Goal: Task Accomplishment & Management: Use online tool/utility

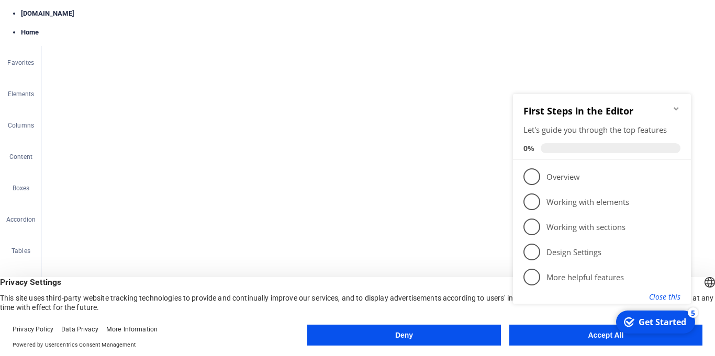
click at [675, 296] on button "Close this" at bounding box center [664, 297] width 31 height 10
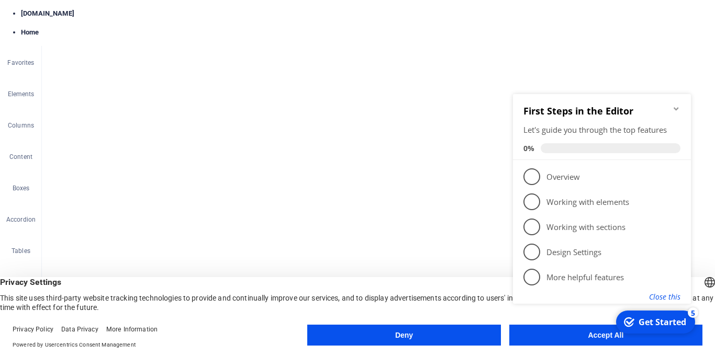
click at [657, 294] on button "Close this" at bounding box center [664, 297] width 31 height 10
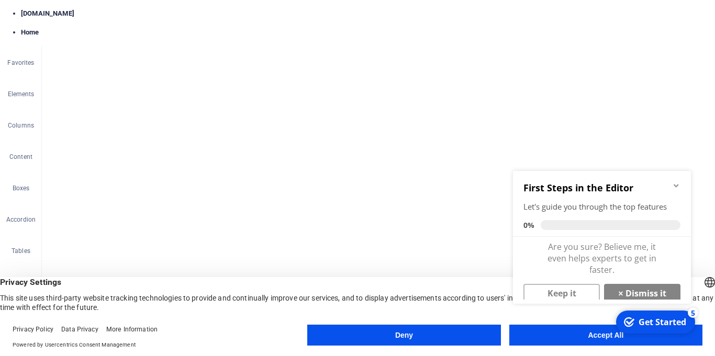
click at [657, 294] on link "× Dismiss it" at bounding box center [642, 293] width 76 height 19
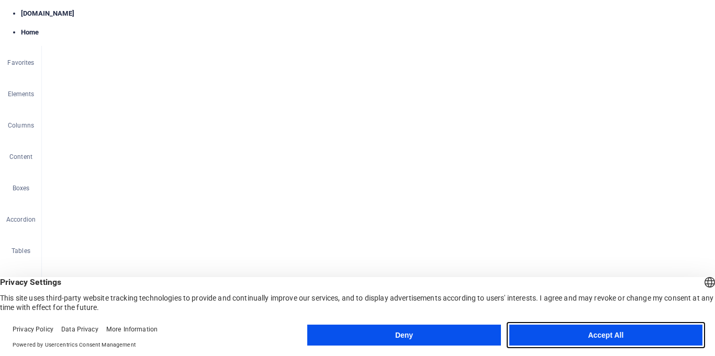
click at [596, 342] on button "Accept All" at bounding box center [605, 335] width 193 height 21
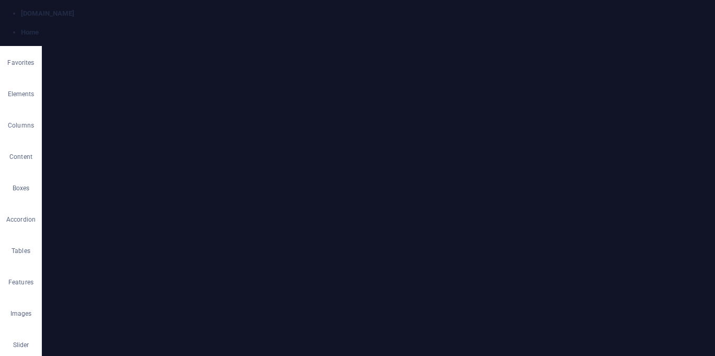
select select "header"
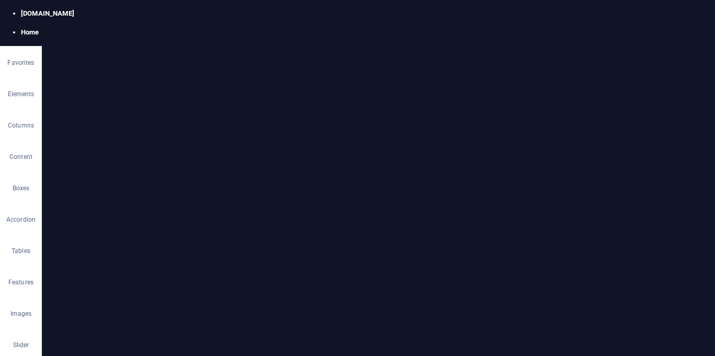
type input "#748797"
drag, startPoint x: 456, startPoint y: 275, endPoint x: 419, endPoint y: 268, distance: 37.8
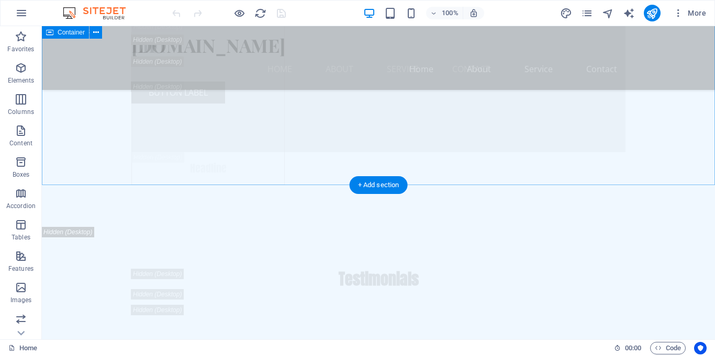
scroll to position [14328, 0]
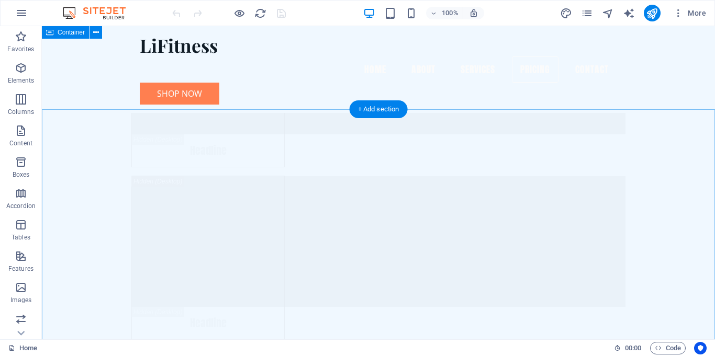
click at [219, 135] on div "Drag here to replace the existing content. Press “Ctrl” if you want to create a…" at bounding box center [378, 183] width 673 height 314
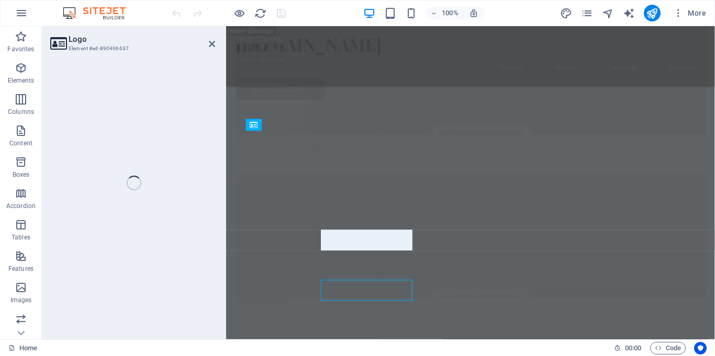
click at [219, 135] on div "Logo Element #ed-890496637 H2 Banner Container Banner Menu Bar Menu Container T…" at bounding box center [378, 183] width 673 height 314
click at [224, 133] on div "Logo Element #ed-890496637 H2 Banner Container Banner Menu Bar Menu Container T…" at bounding box center [378, 183] width 673 height 314
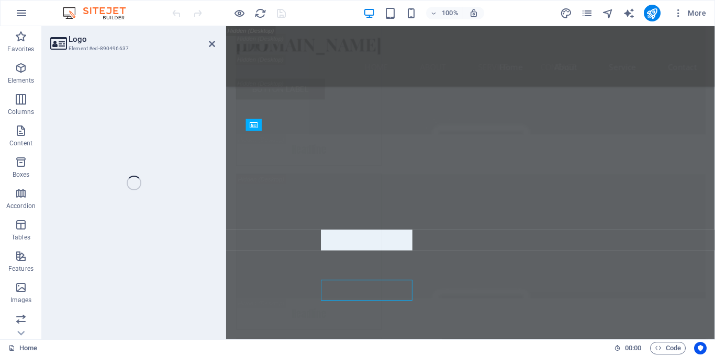
click at [224, 133] on div "Logo Element #ed-890496637 H2 Banner Container Banner Menu Bar Menu Container T…" at bounding box center [378, 183] width 673 height 314
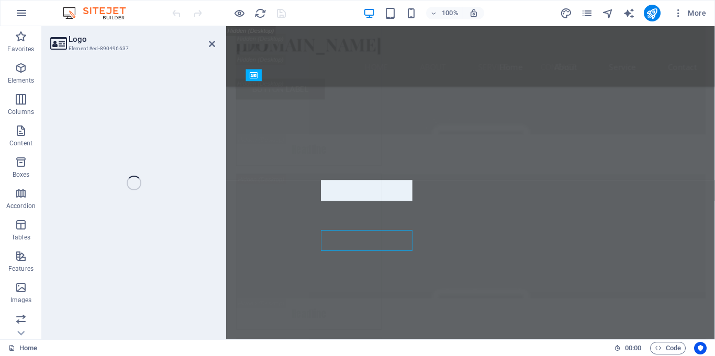
scroll to position [14871, 0]
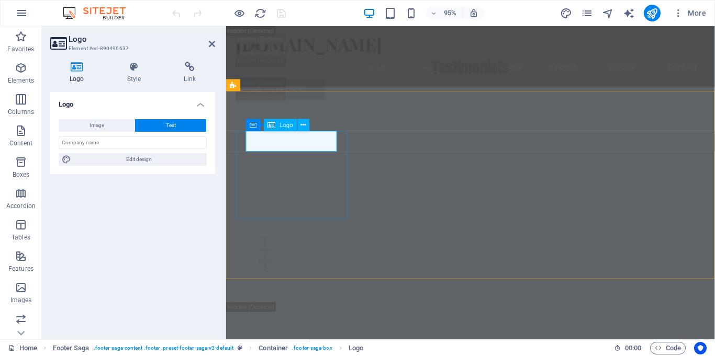
click at [107, 143] on input "text" at bounding box center [133, 143] width 148 height 13
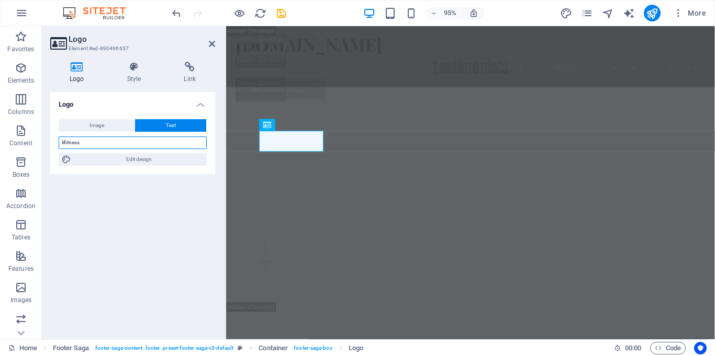
type input "lifitness"
click at [175, 175] on div "Logo Image Text Drag files here, click to choose files or select files from Fil…" at bounding box center [132, 211] width 165 height 239
click at [122, 145] on input "lifitness" at bounding box center [133, 143] width 148 height 13
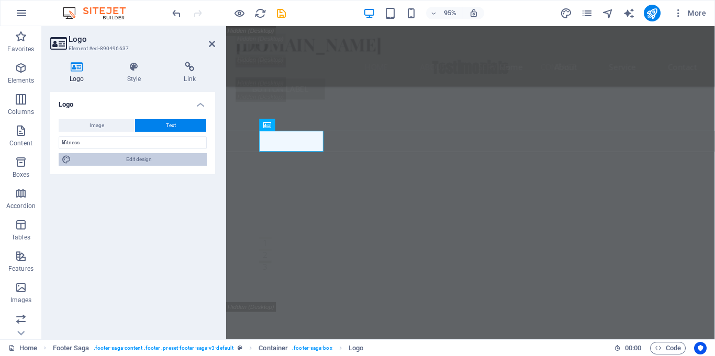
click at [121, 159] on span "Edit design" at bounding box center [138, 159] width 129 height 13
select select "rem"
select select "700"
select select "px"
select select "rem"
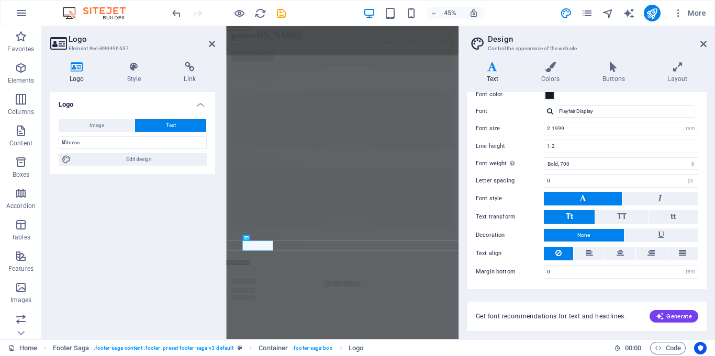
scroll to position [0, 0]
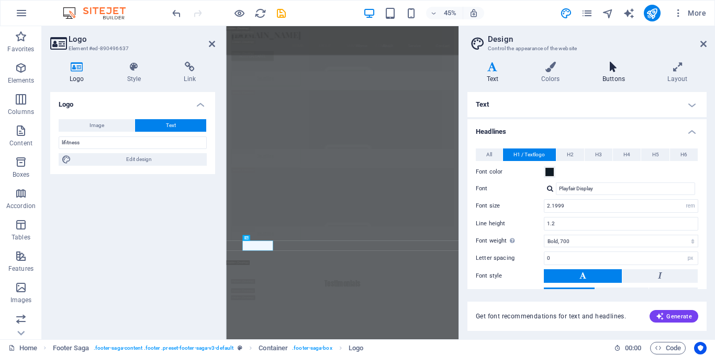
click at [641, 63] on icon at bounding box center [613, 67] width 61 height 10
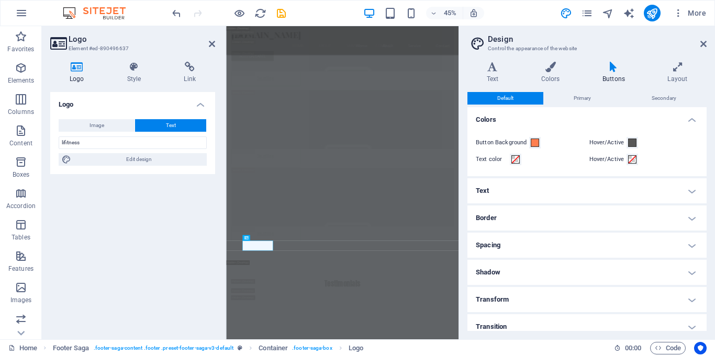
scroll to position [8, 0]
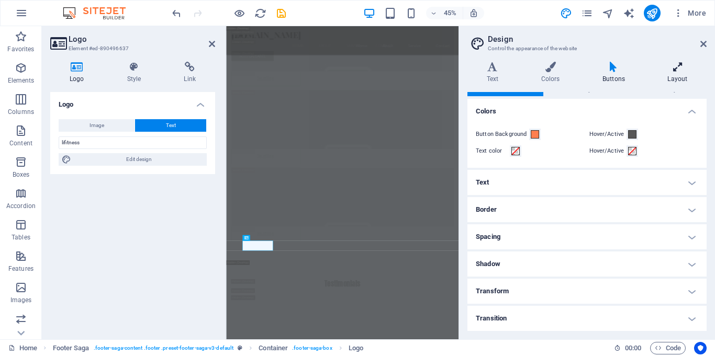
click at [677, 77] on h4 "Layout" at bounding box center [677, 73] width 58 height 22
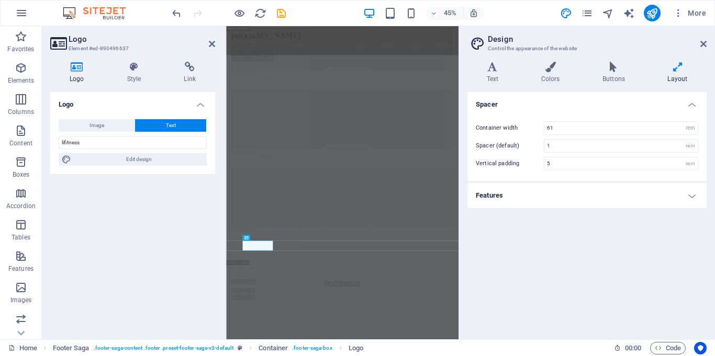
click at [510, 297] on div "Spacer Container width 61 rem px Spacer (default) 1 rem Vertical padding 5 rem …" at bounding box center [586, 211] width 239 height 239
click at [702, 44] on icon at bounding box center [703, 44] width 6 height 8
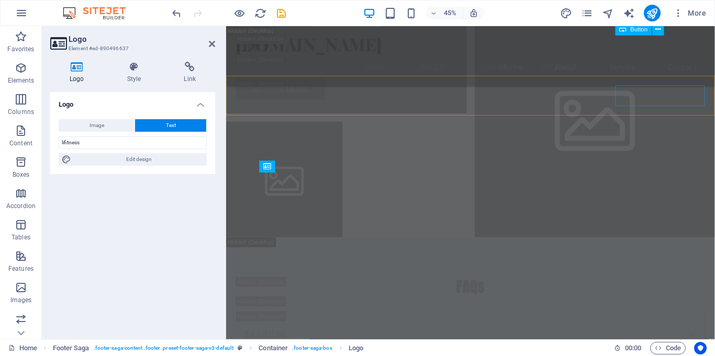
scroll to position [14827, 0]
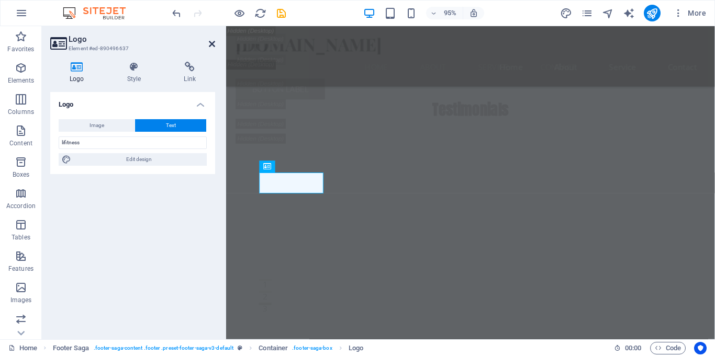
click at [211, 44] on icon at bounding box center [212, 44] width 6 height 8
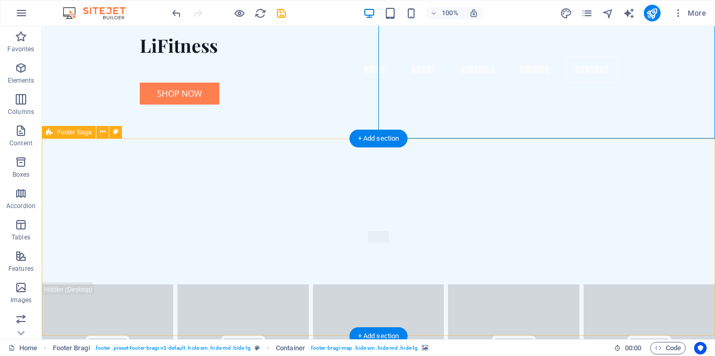
scroll to position [14931, 0]
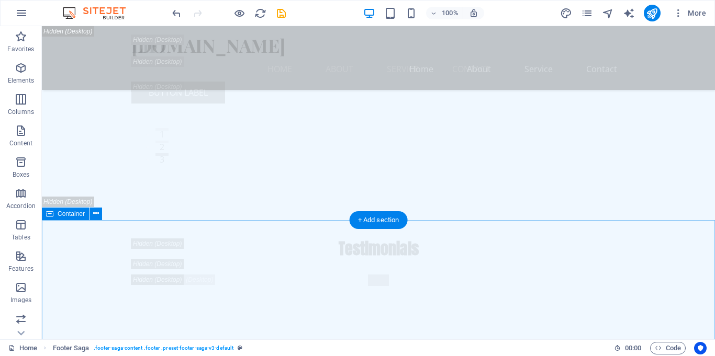
scroll to position [13922, 0]
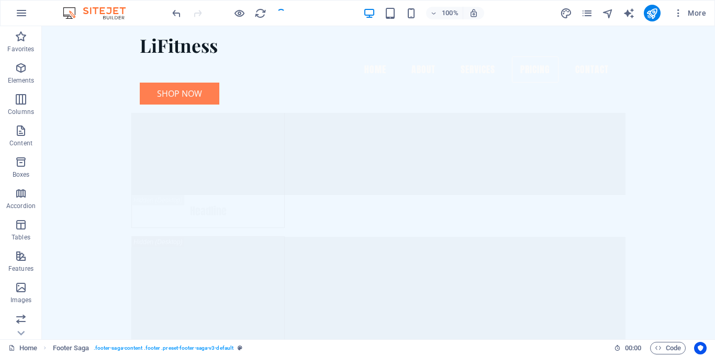
scroll to position [11255, 0]
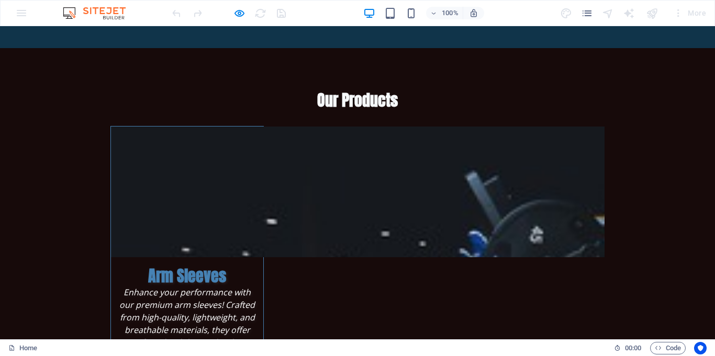
scroll to position [1740, 0]
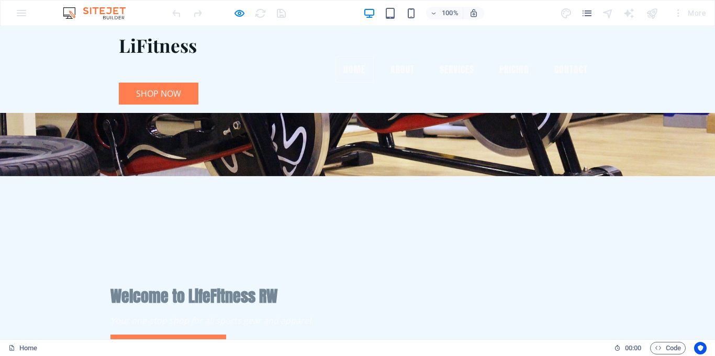
scroll to position [0, 0]
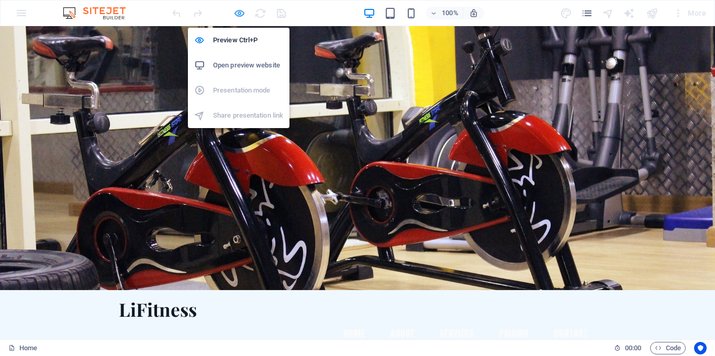
click at [0, 0] on icon "button" at bounding box center [0, 0] width 0 height 0
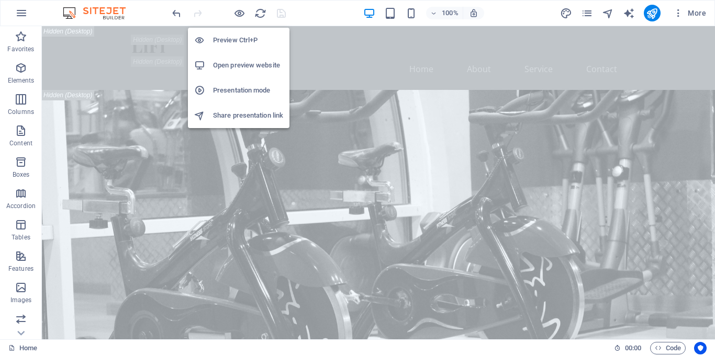
click at [242, 70] on h6 "Open preview website" at bounding box center [248, 65] width 70 height 13
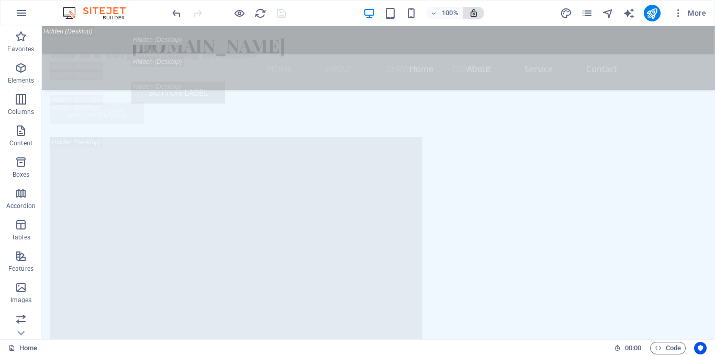
scroll to position [3236, 0]
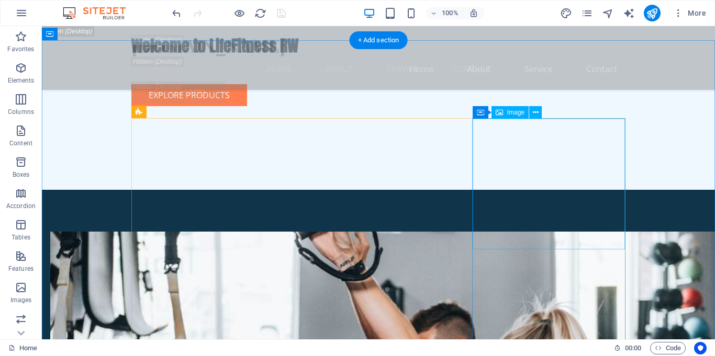
select select "vw"
select select "px"
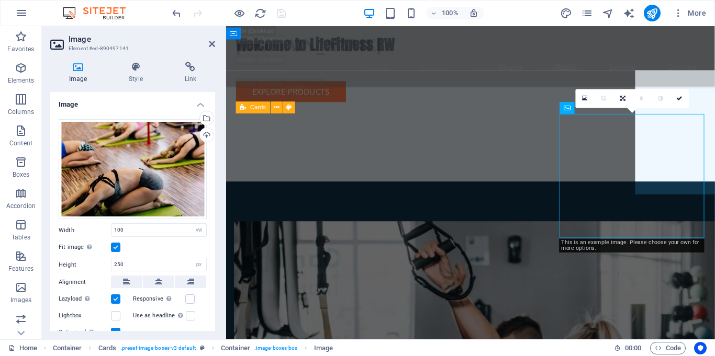
scroll to position [3282, 0]
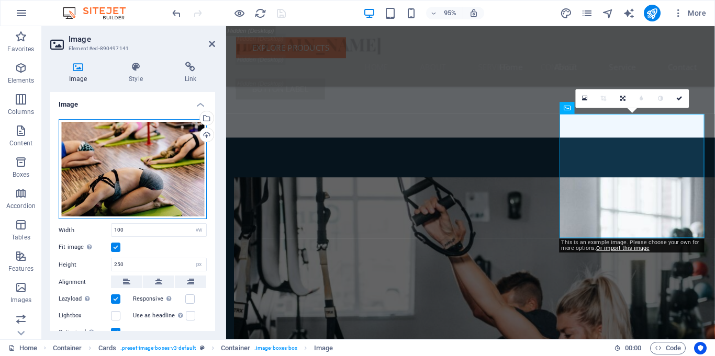
click at [88, 146] on div "Drag files here, click to choose files or select files from Files or our free s…" at bounding box center [133, 169] width 148 height 100
click at [206, 133] on div "Upload" at bounding box center [206, 136] width 16 height 16
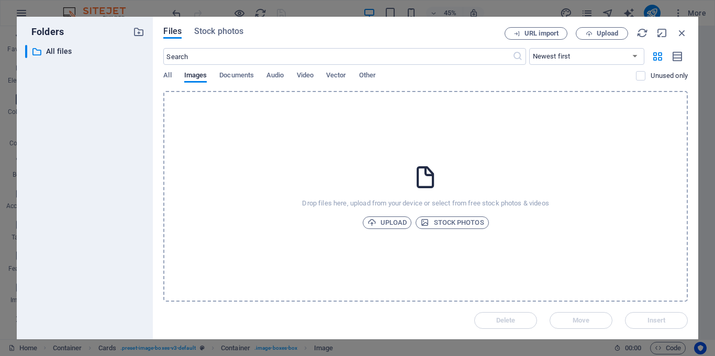
scroll to position [4466, 0]
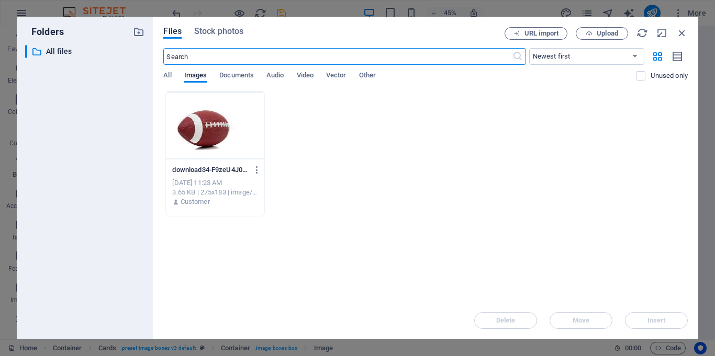
click at [236, 135] on div at bounding box center [215, 126] width 98 height 68
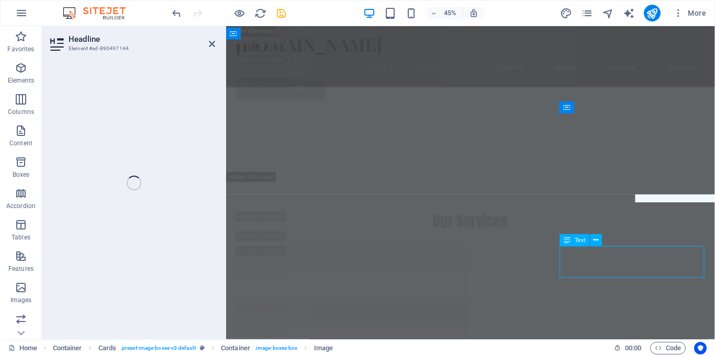
scroll to position [3282, 0]
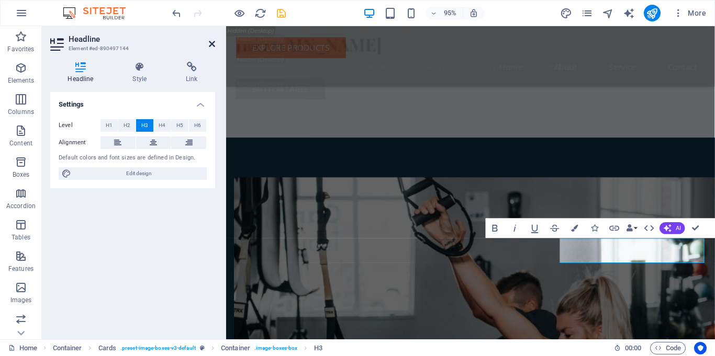
click at [209, 47] on icon at bounding box center [212, 44] width 6 height 8
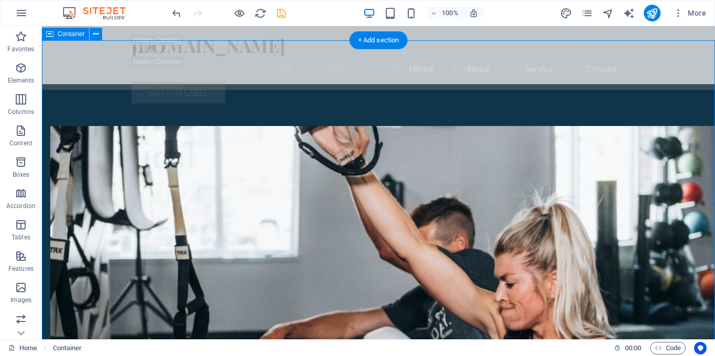
scroll to position [3236, 0]
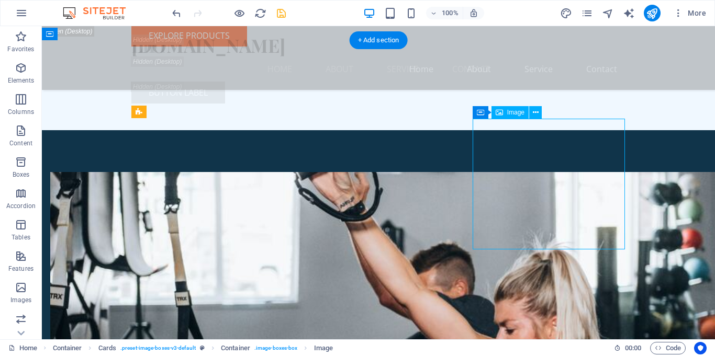
select select "vw"
select select "px"
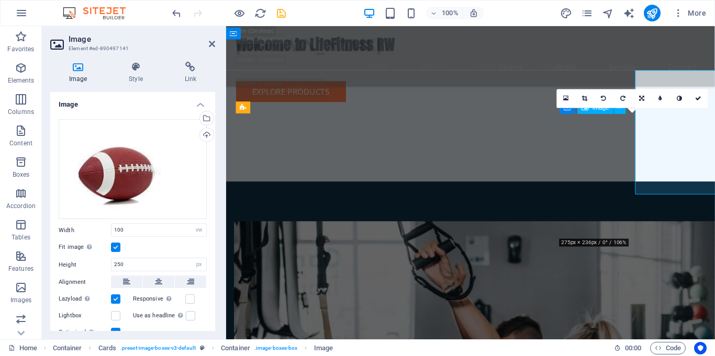
scroll to position [3282, 0]
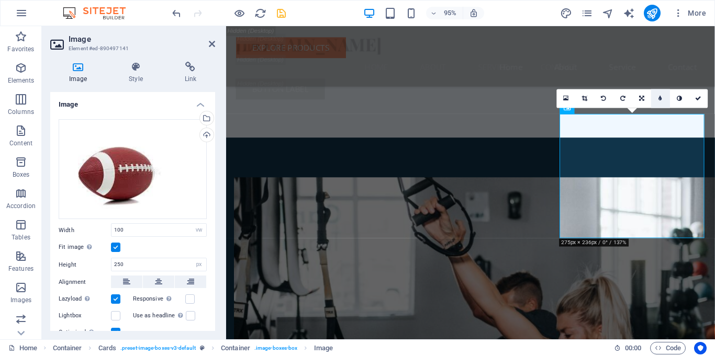
click at [657, 101] on link at bounding box center [660, 98] width 19 height 19
click at [665, 99] on input "5" at bounding box center [670, 98] width 15 height 18
click at [705, 97] on icon at bounding box center [706, 99] width 6 height 6
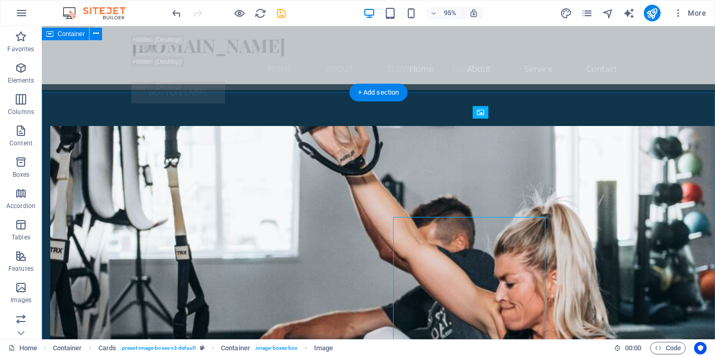
scroll to position [3236, 0]
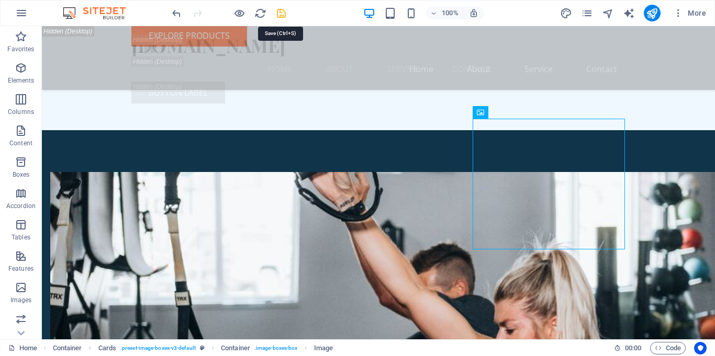
click at [280, 17] on icon "save" at bounding box center [281, 13] width 12 height 12
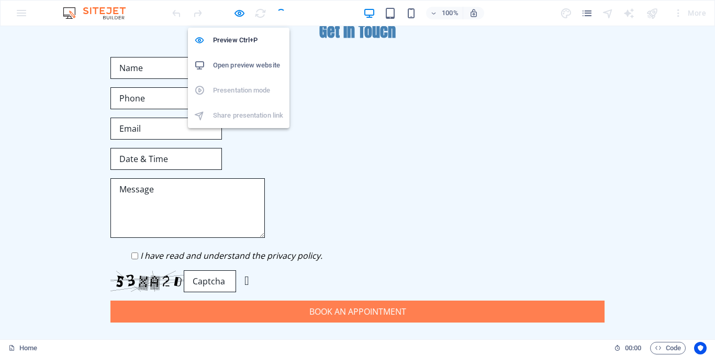
scroll to position [502, 0]
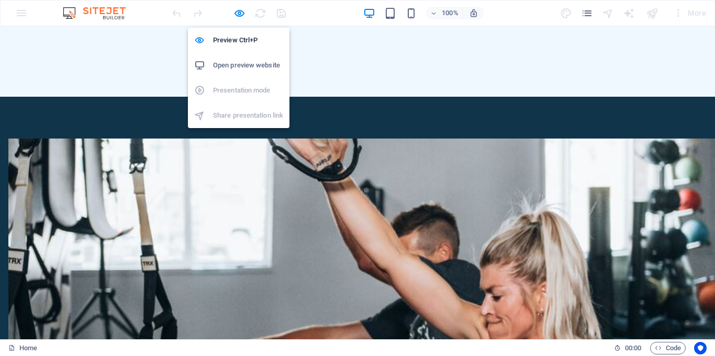
click at [243, 64] on h6 "Open preview website" at bounding box center [248, 65] width 70 height 13
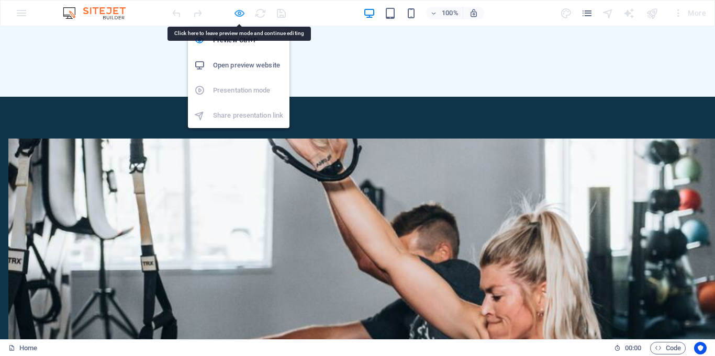
click at [0, 0] on icon "button" at bounding box center [0, 0] width 0 height 0
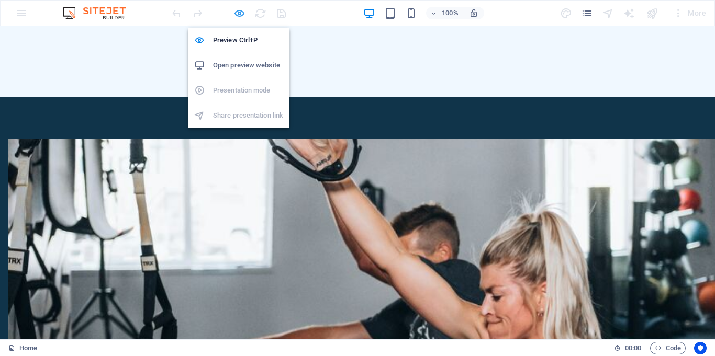
click at [0, 0] on icon "button" at bounding box center [0, 0] width 0 height 0
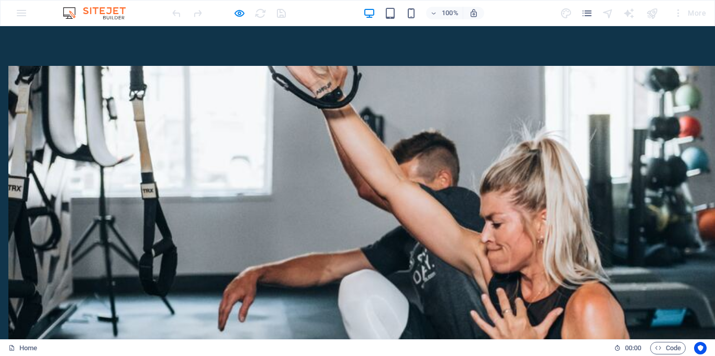
scroll to position [575, 0]
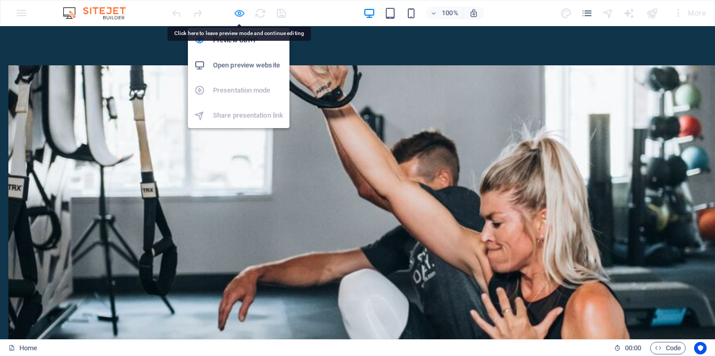
click at [0, 0] on icon "button" at bounding box center [0, 0] width 0 height 0
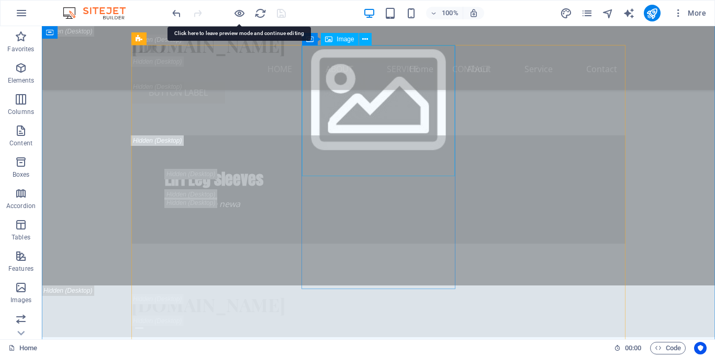
scroll to position [3309, 0]
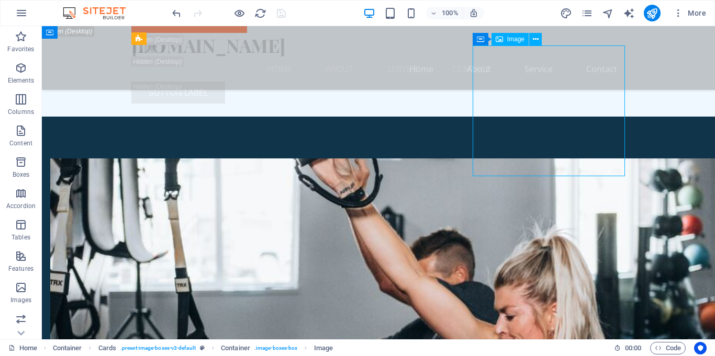
select select "vw"
select select "px"
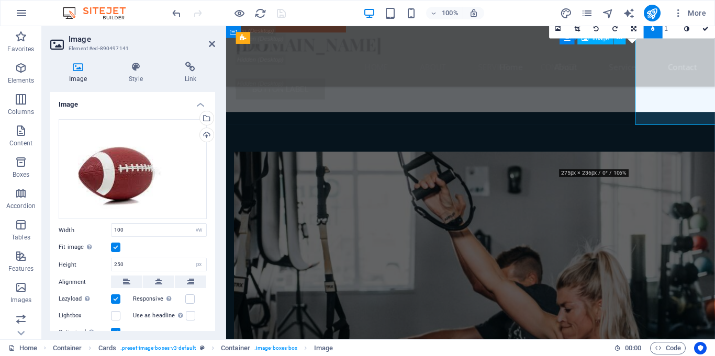
scroll to position [3355, 0]
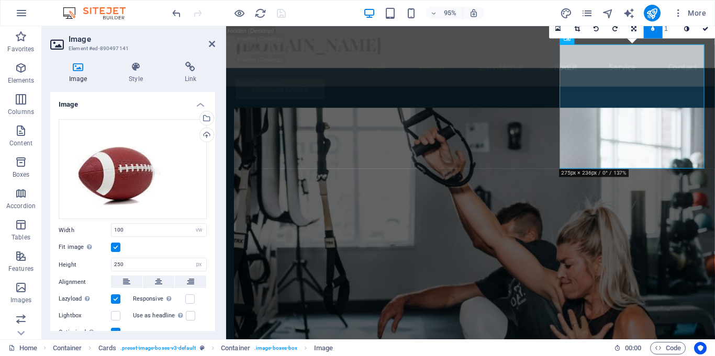
click at [654, 33] on link at bounding box center [653, 29] width 19 height 19
click at [697, 31] on icon at bounding box center [698, 29] width 6 height 6
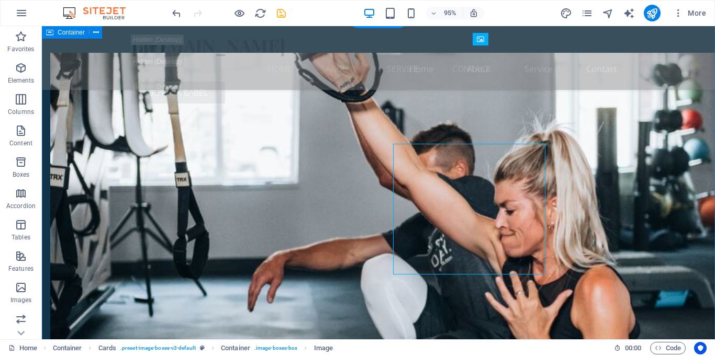
scroll to position [3309, 0]
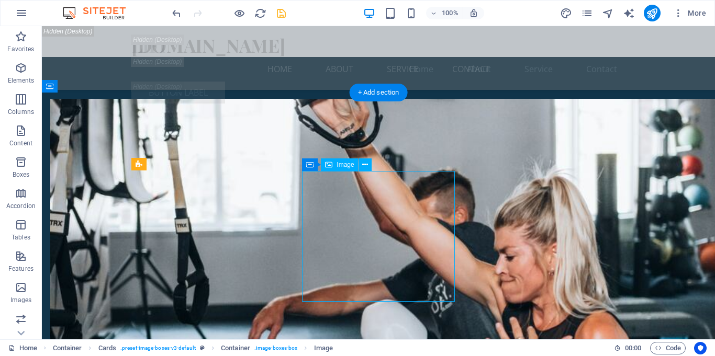
scroll to position [3184, 0]
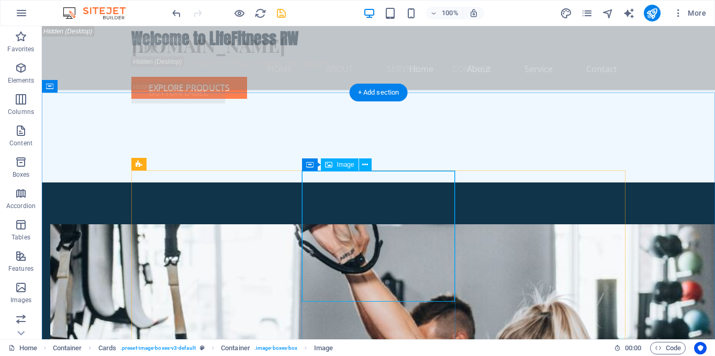
click at [344, 167] on span "Image" at bounding box center [345, 165] width 17 height 6
click at [343, 167] on span "Image" at bounding box center [345, 165] width 17 height 6
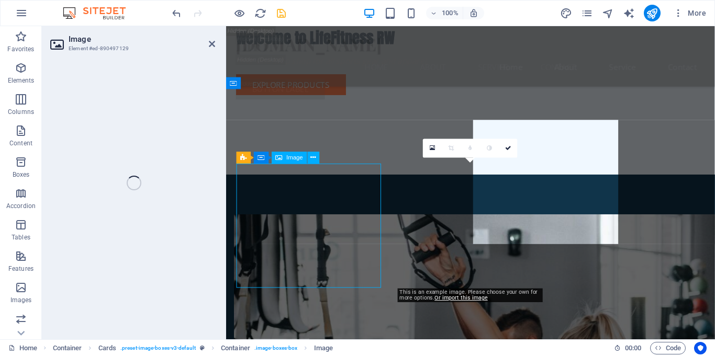
select select "vw"
select select "px"
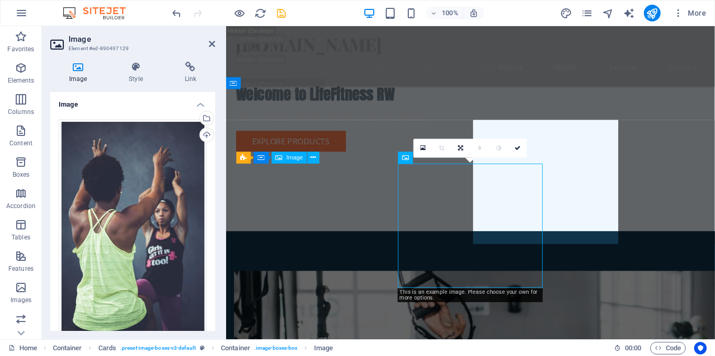
scroll to position [3230, 0]
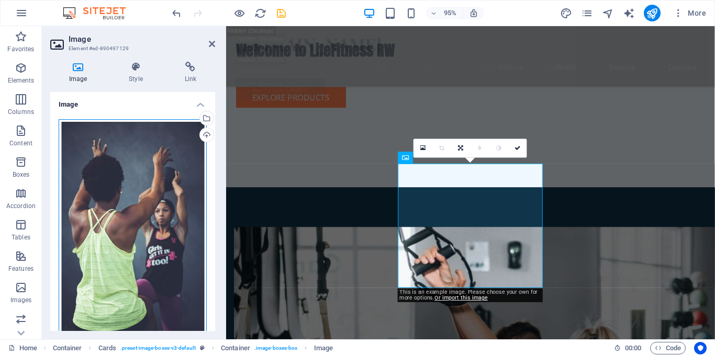
click at [109, 151] on div "Drag files here, click to choose files or select files from Files or our free s…" at bounding box center [133, 229] width 148 height 220
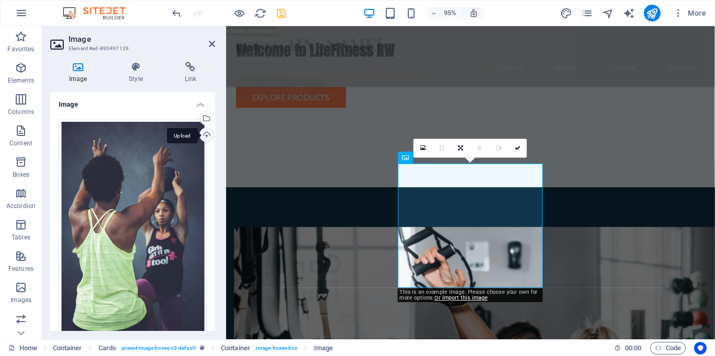
click at [205, 135] on div "Upload" at bounding box center [206, 136] width 16 height 16
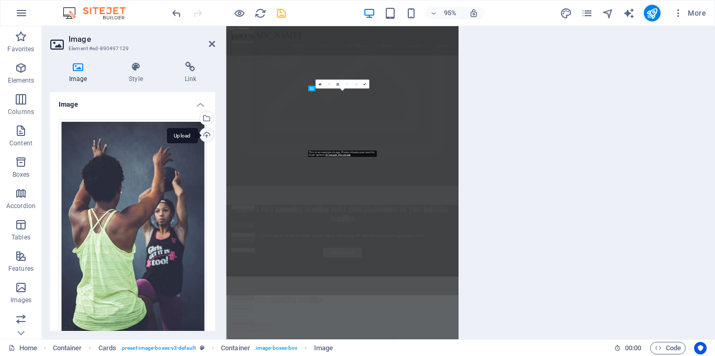
scroll to position [4414, 0]
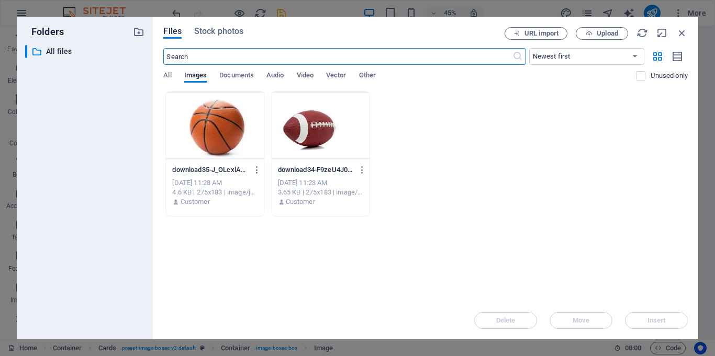
click at [213, 139] on div at bounding box center [215, 126] width 98 height 68
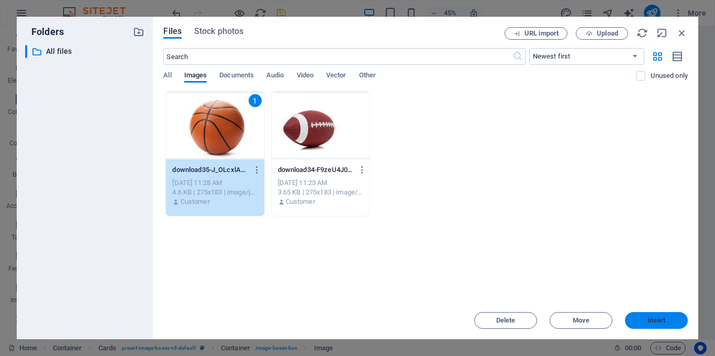
click at [669, 326] on button "Insert" at bounding box center [656, 320] width 63 height 17
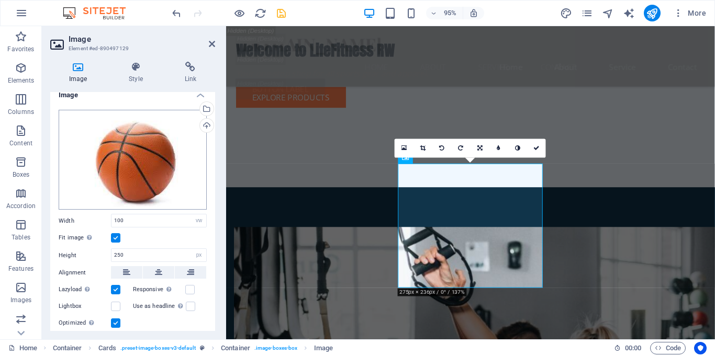
scroll to position [0, 0]
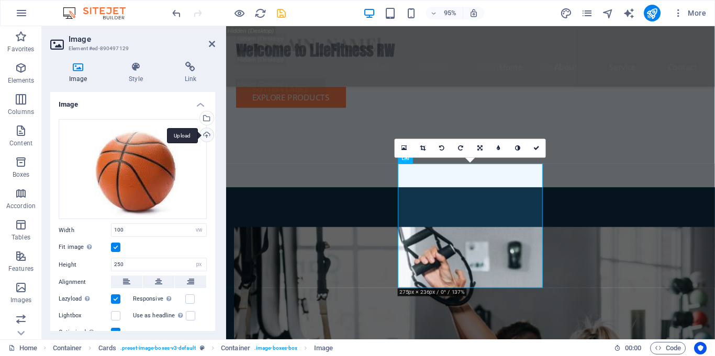
click at [204, 133] on div "Upload" at bounding box center [206, 136] width 16 height 16
click at [208, 121] on div "Select files from the file manager, stock photos, or upload file(s)" at bounding box center [206, 119] width 16 height 16
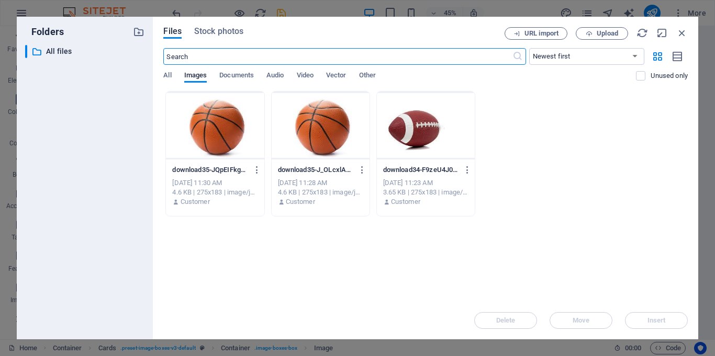
scroll to position [4414, 0]
click at [329, 137] on div at bounding box center [321, 126] width 98 height 68
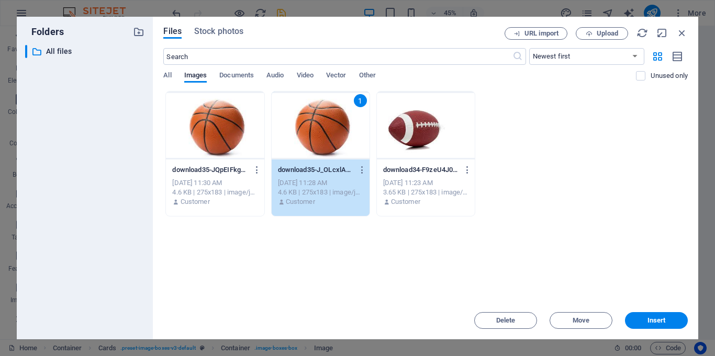
click at [329, 137] on div "1" at bounding box center [321, 126] width 98 height 68
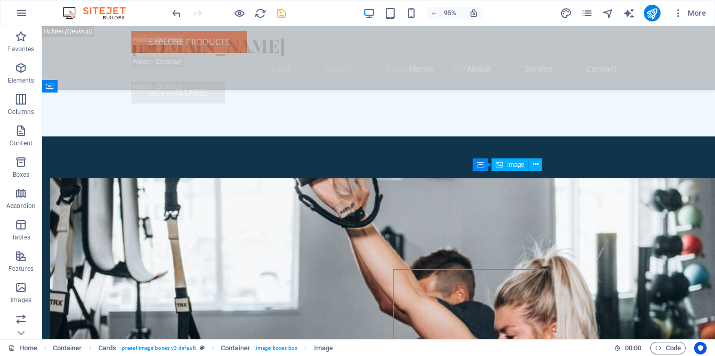
scroll to position [3184, 0]
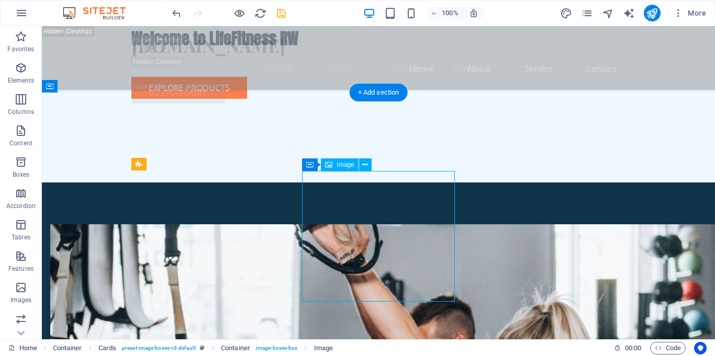
select select "vw"
select select "px"
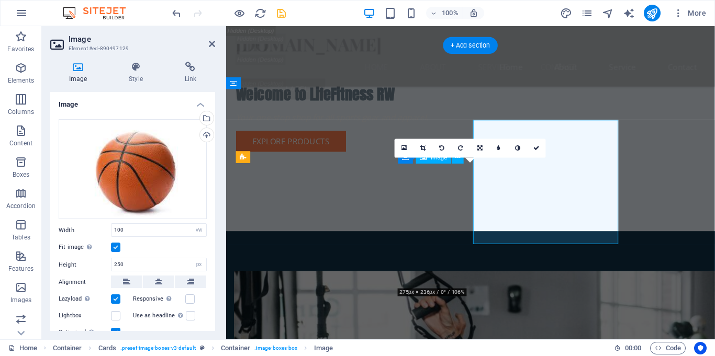
scroll to position [3230, 0]
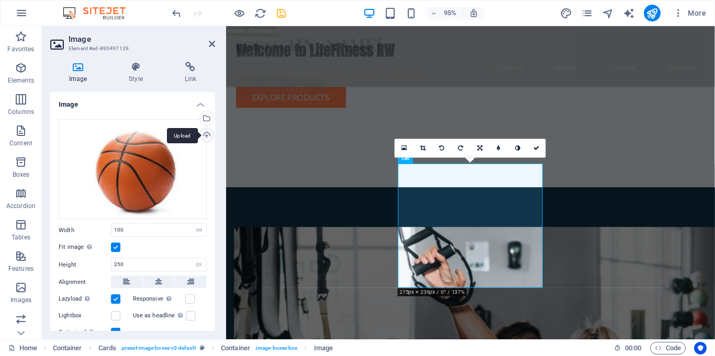
click at [205, 137] on div "Upload" at bounding box center [206, 136] width 16 height 16
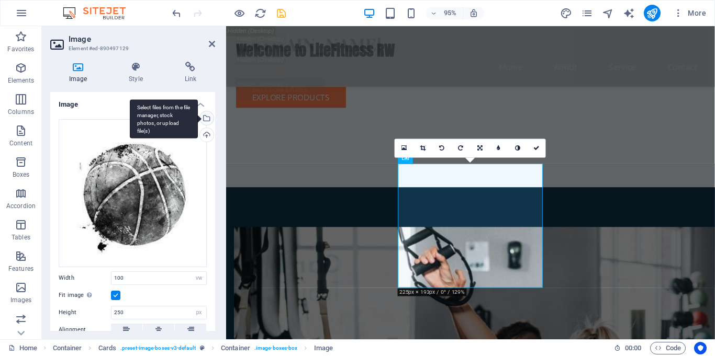
click at [207, 118] on div "Select files from the file manager, stock photos, or upload file(s)" at bounding box center [206, 119] width 16 height 16
click at [204, 118] on div "Select files from the file manager, stock photos, or upload file(s)" at bounding box center [206, 119] width 16 height 16
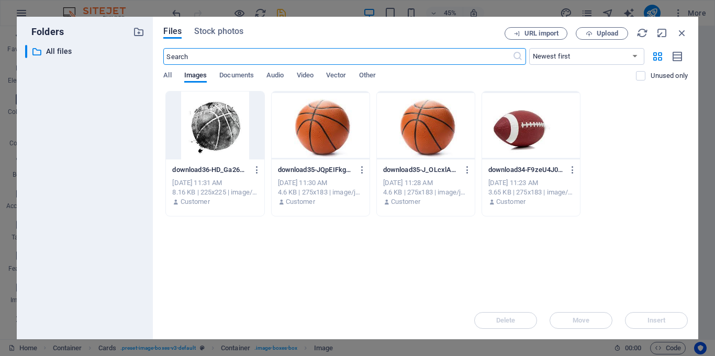
scroll to position [4414, 0]
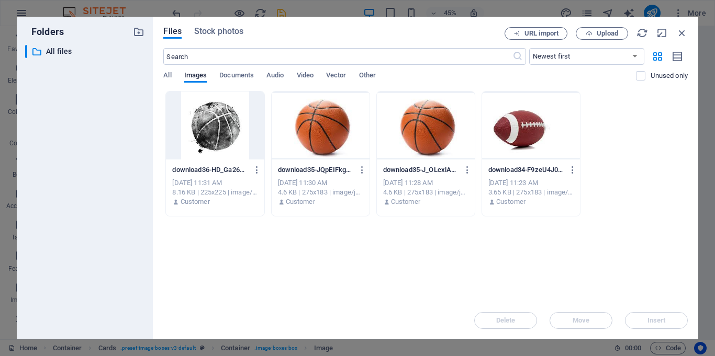
click at [226, 139] on div at bounding box center [215, 126] width 98 height 68
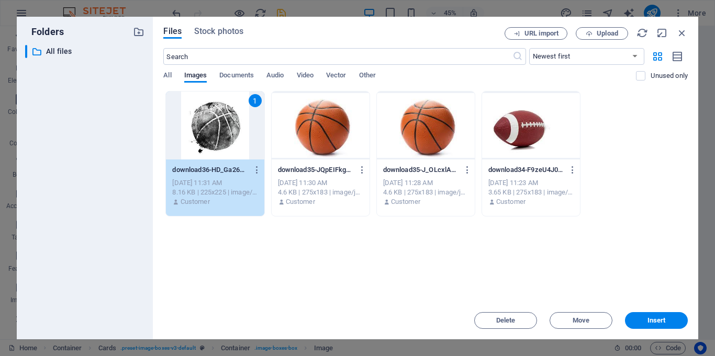
click at [226, 139] on div "1" at bounding box center [215, 126] width 98 height 68
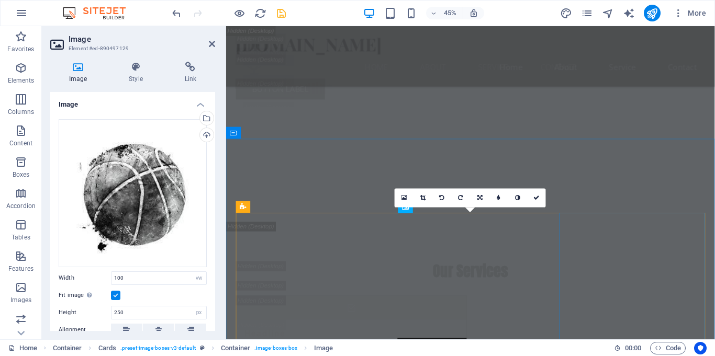
scroll to position [3230, 0]
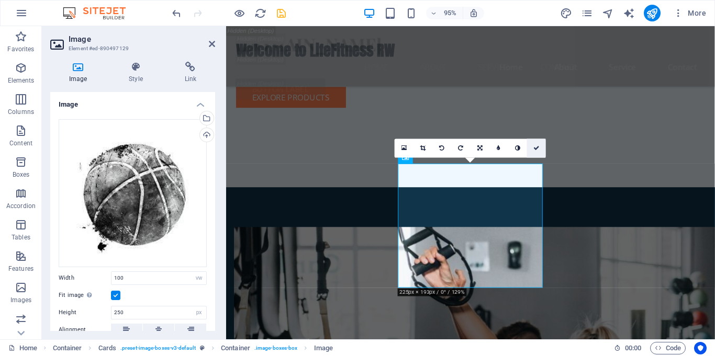
click at [536, 148] on icon at bounding box center [536, 148] width 6 height 6
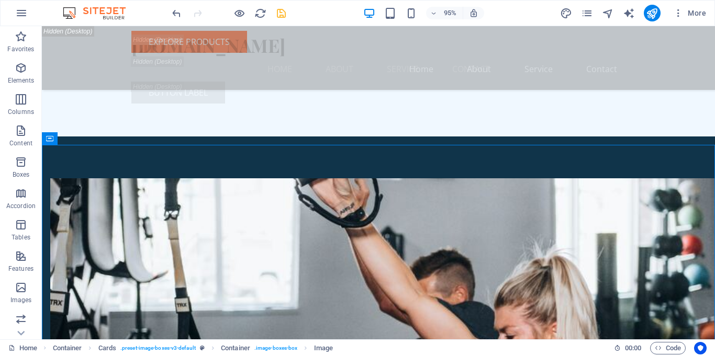
scroll to position [3184, 0]
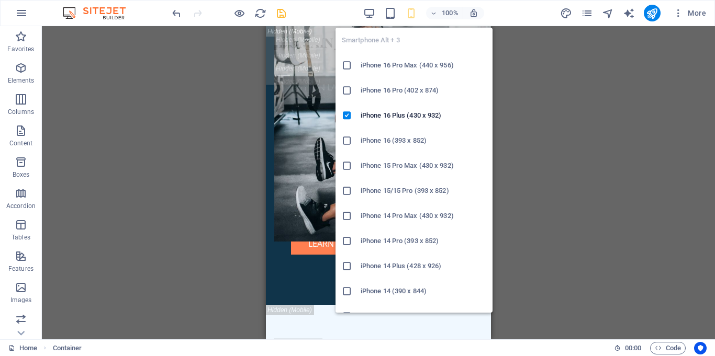
scroll to position [4674, 0]
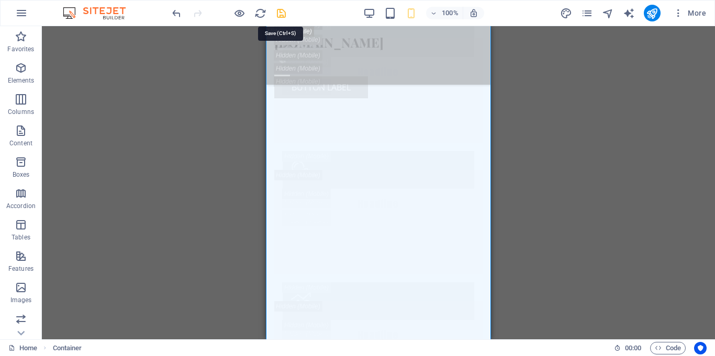
click at [282, 11] on icon "save" at bounding box center [281, 13] width 12 height 12
